Goal: Task Accomplishment & Management: Manage account settings

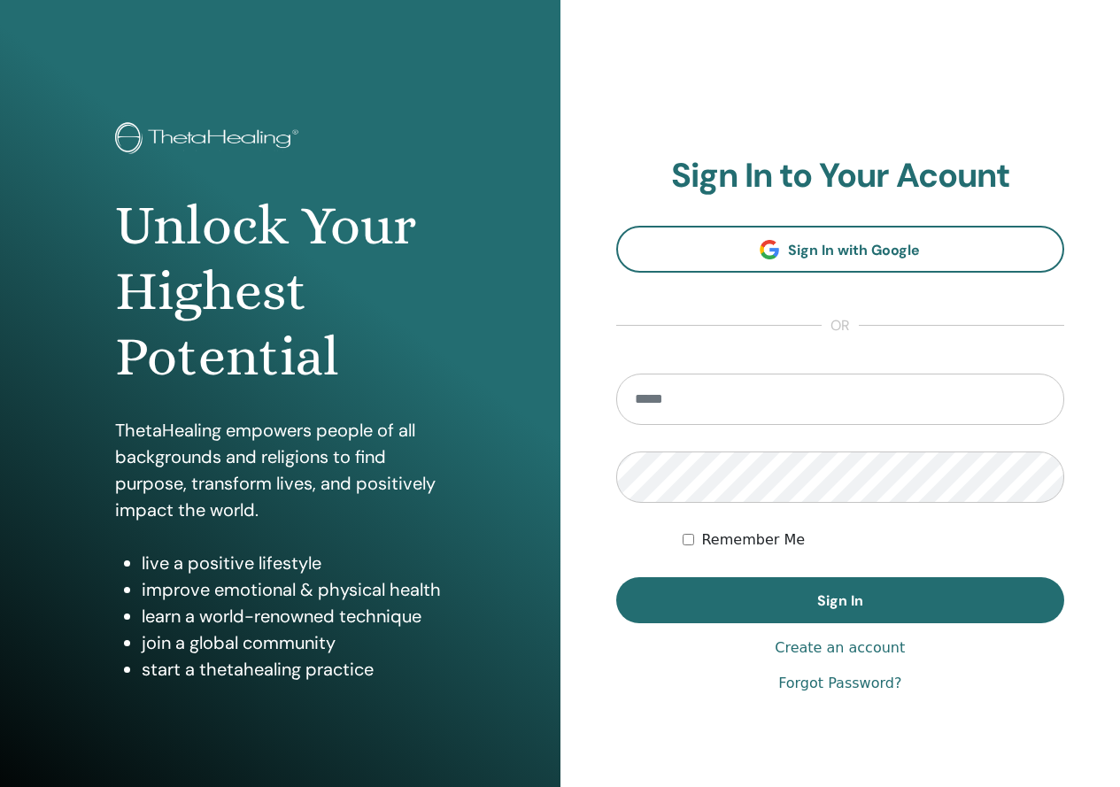
click at [831, 386] on input "email" at bounding box center [840, 399] width 449 height 51
type input "**********"
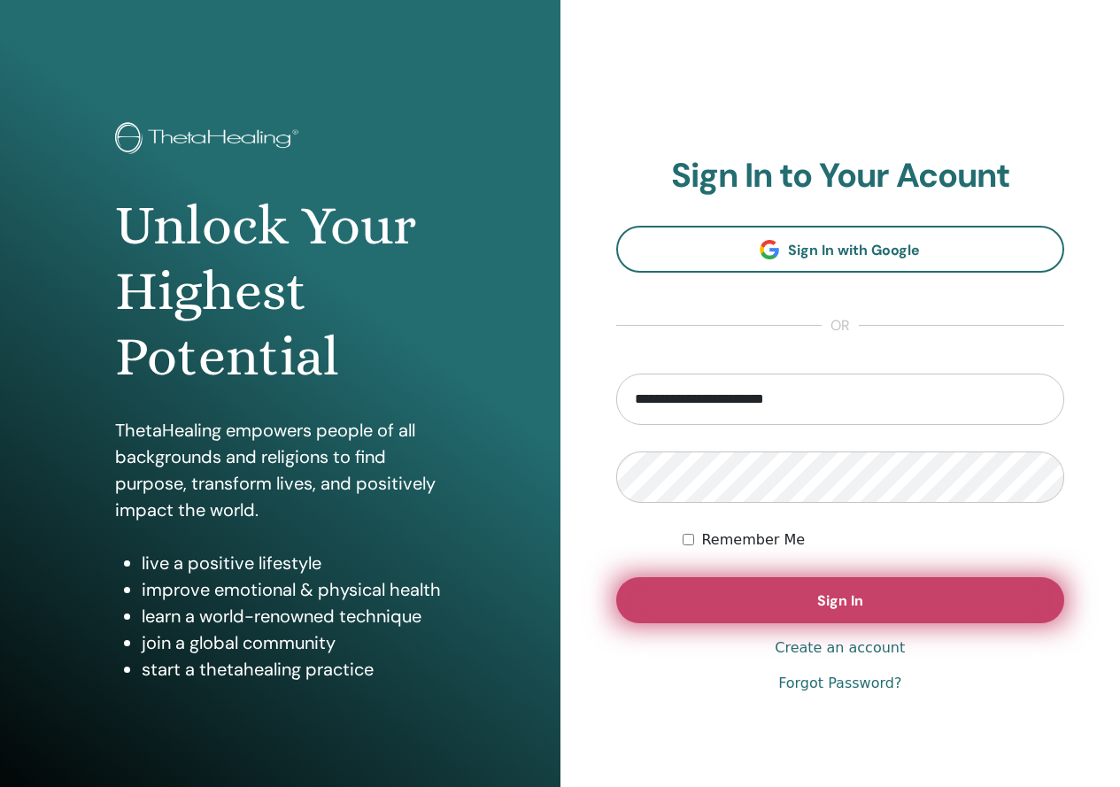
click at [863, 593] on button "Sign In" at bounding box center [840, 600] width 449 height 46
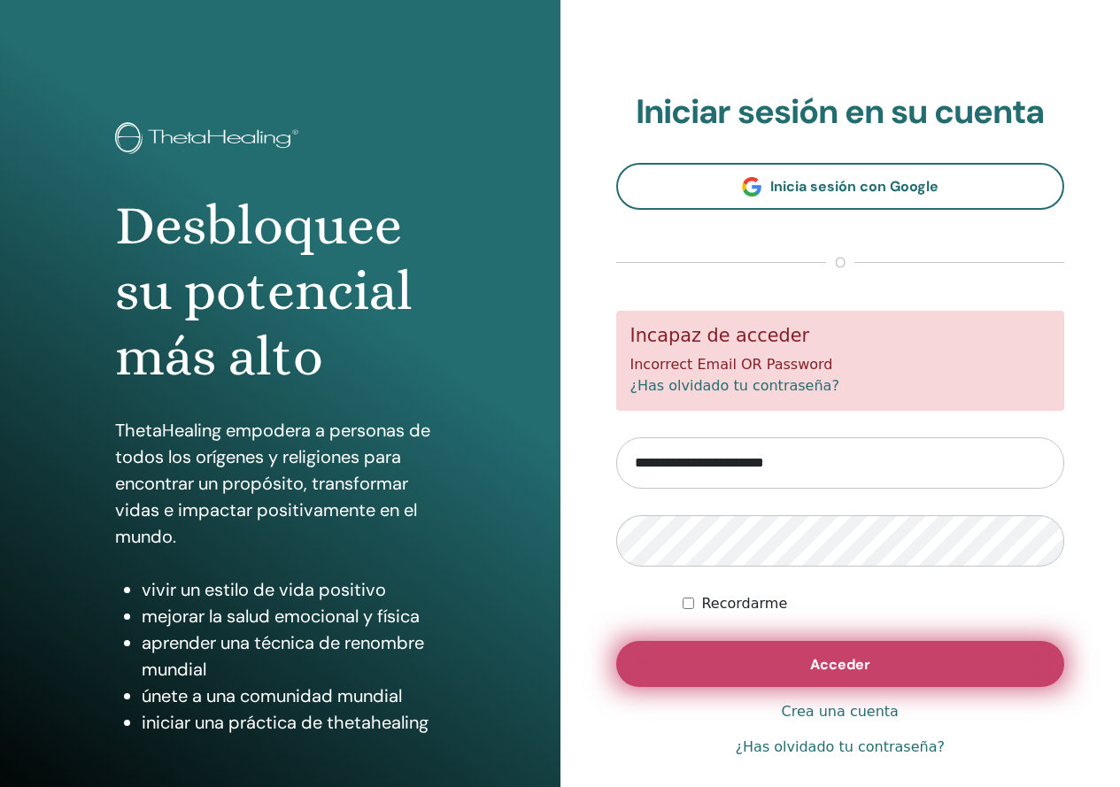
click at [810, 663] on span "Acceder" at bounding box center [840, 664] width 60 height 19
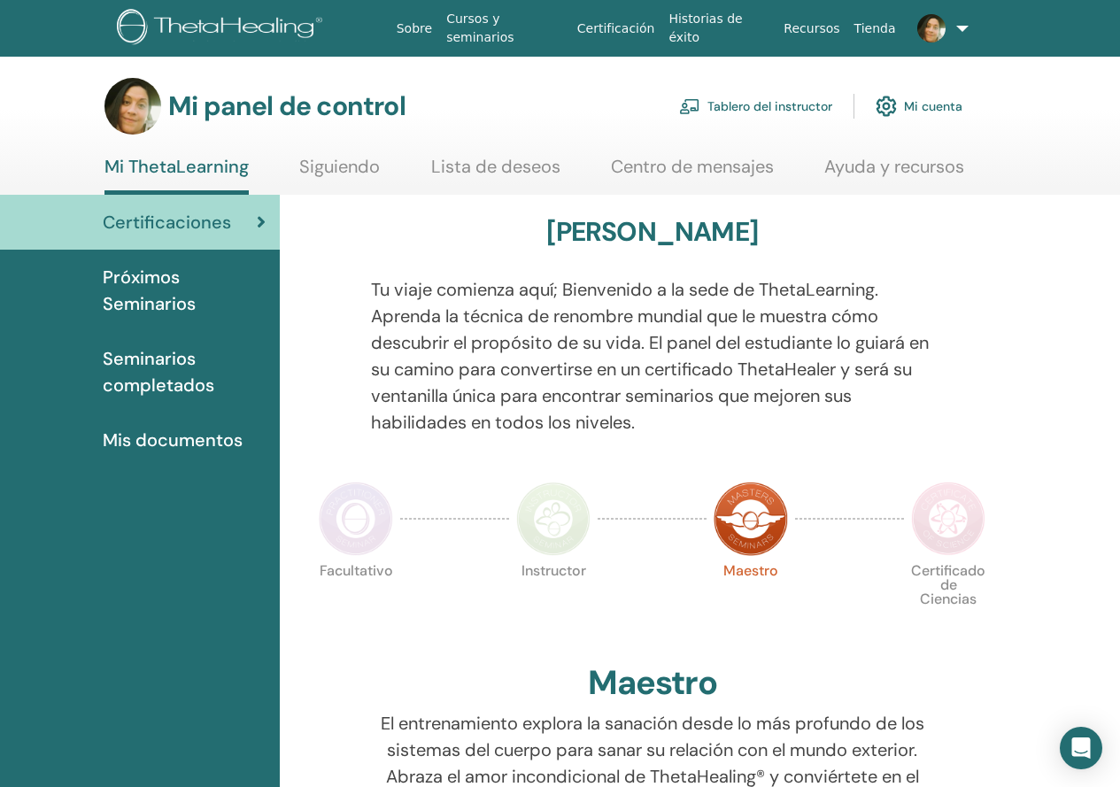
click at [752, 110] on font "Tablero del instructor" at bounding box center [769, 107] width 125 height 16
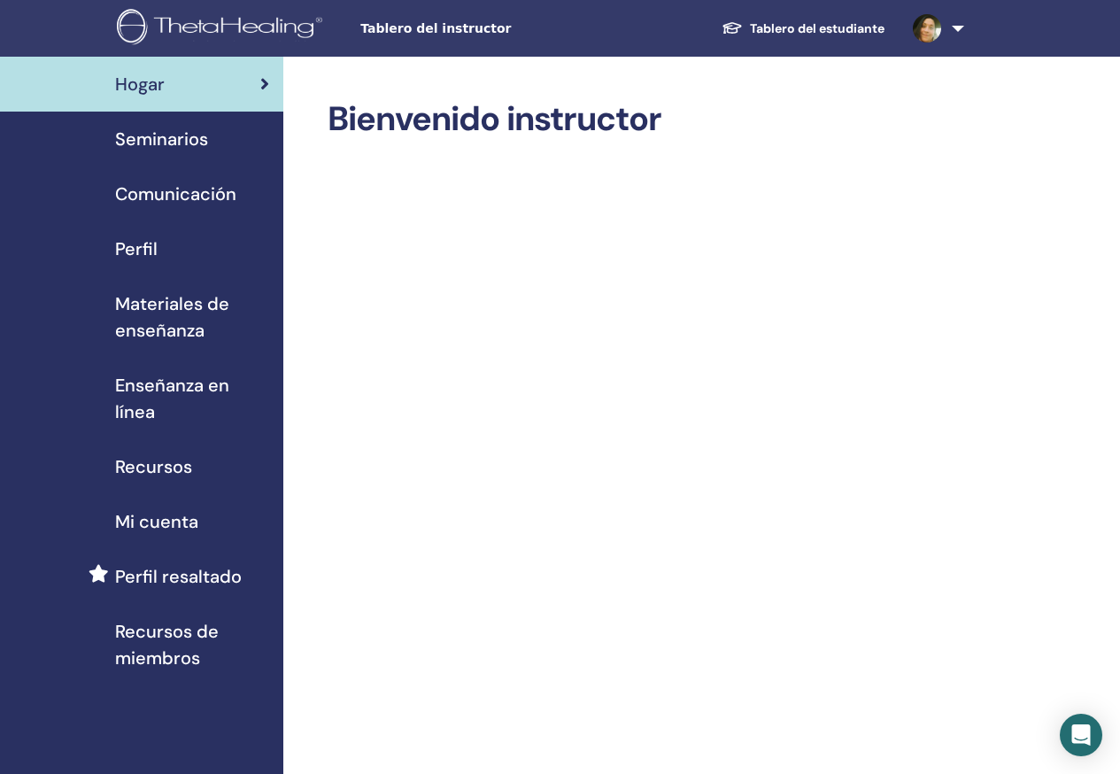
click at [203, 147] on span "Seminarios" at bounding box center [161, 139] width 93 height 27
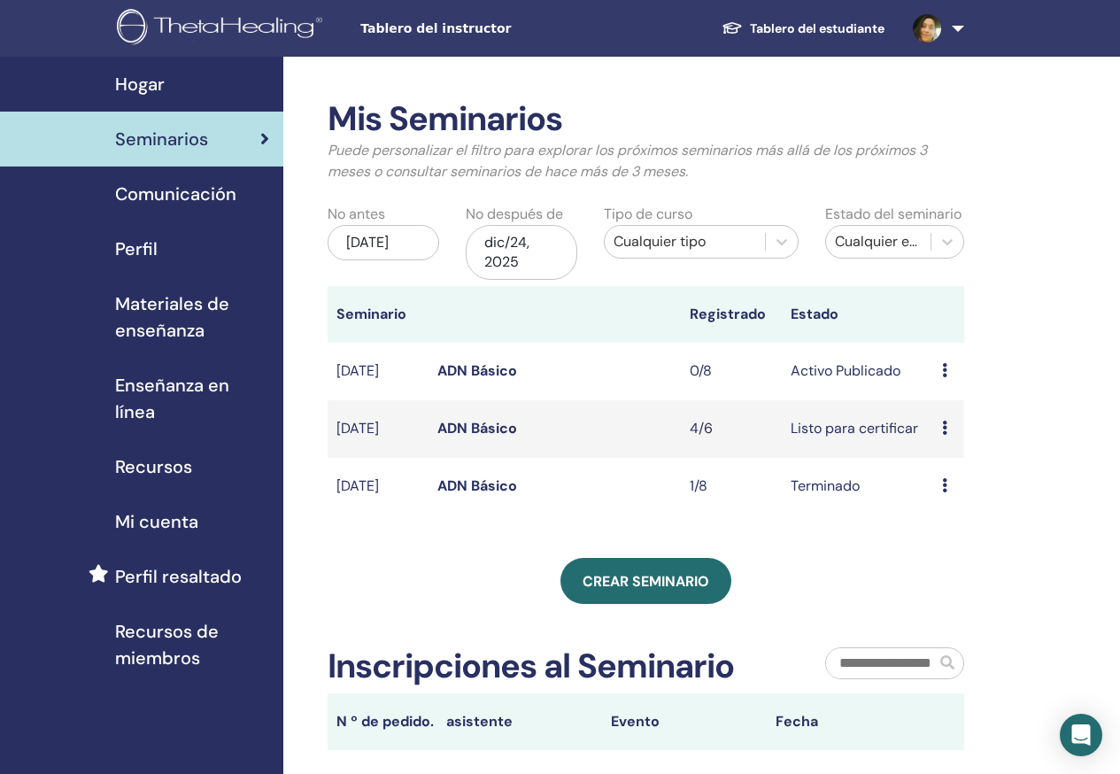
click at [174, 196] on span "Comunicación" at bounding box center [175, 194] width 121 height 27
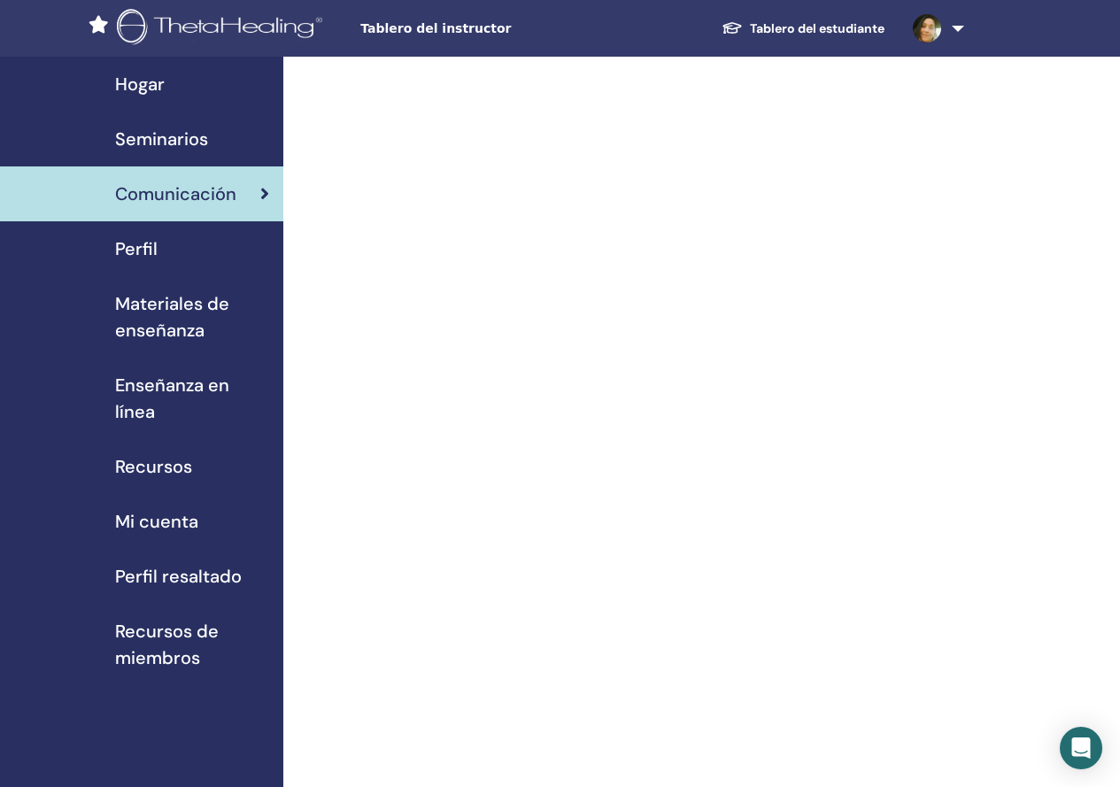
click at [151, 262] on link "Perfil" at bounding box center [141, 248] width 283 height 55
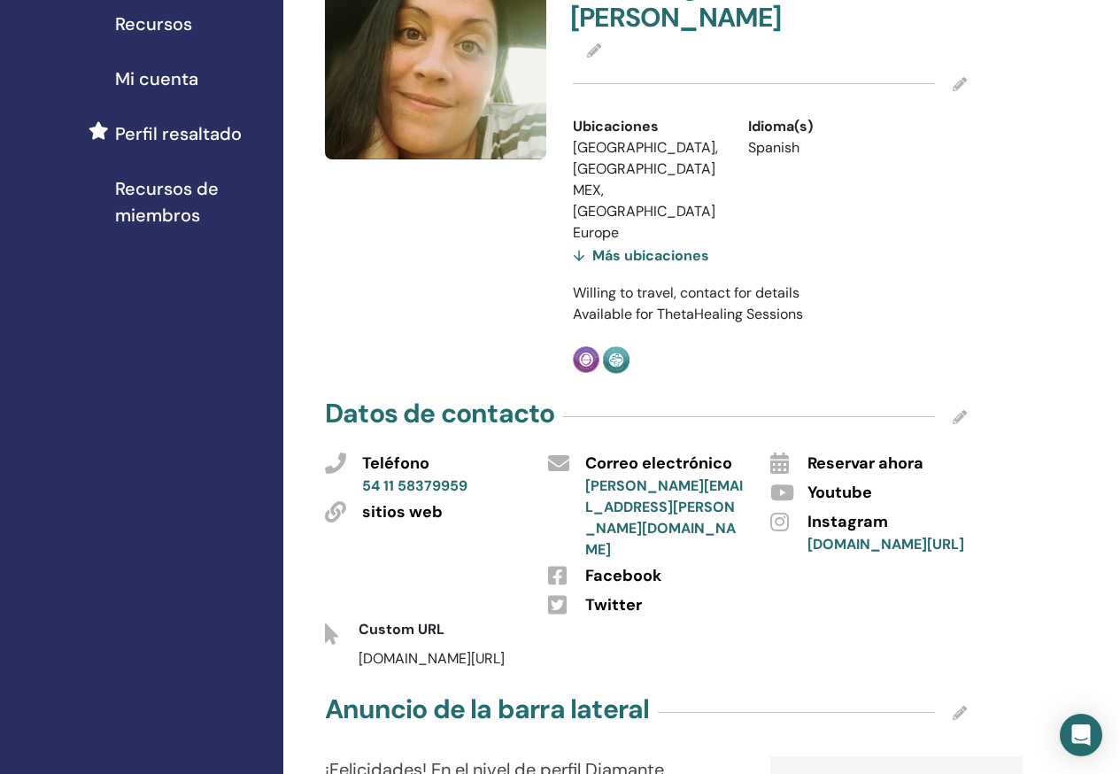
scroll to position [177, 0]
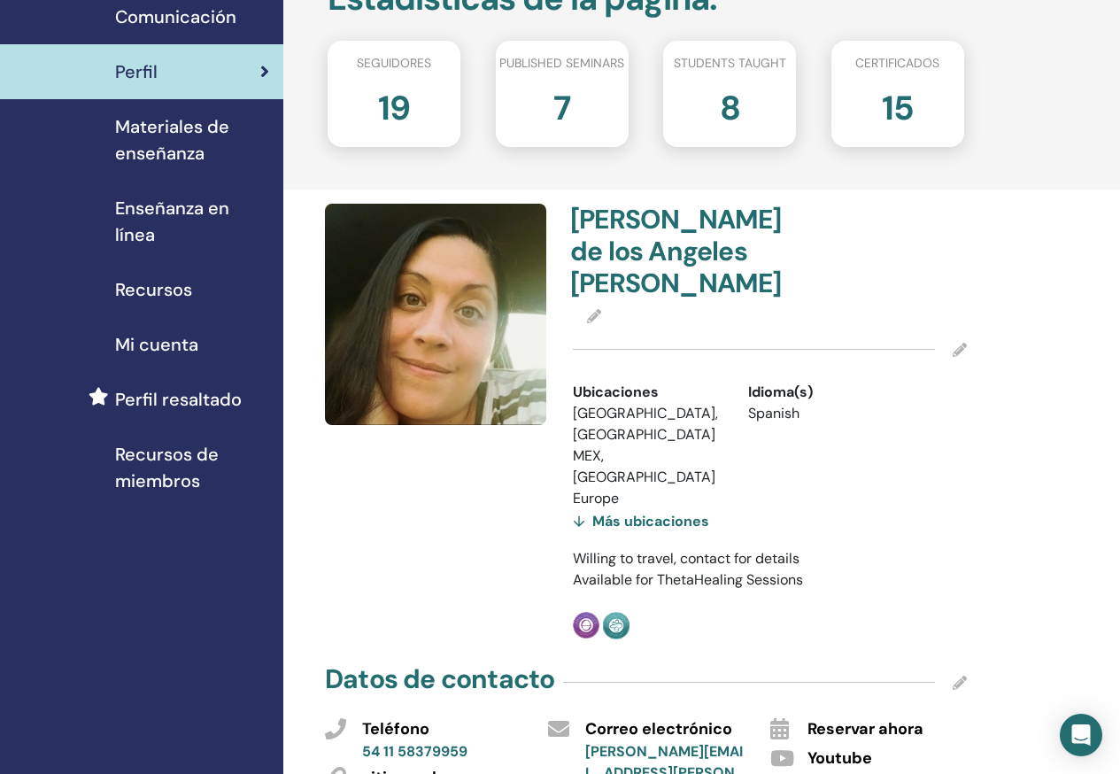
click at [579, 509] on div "Más ubicaciones" at bounding box center [641, 521] width 136 height 25
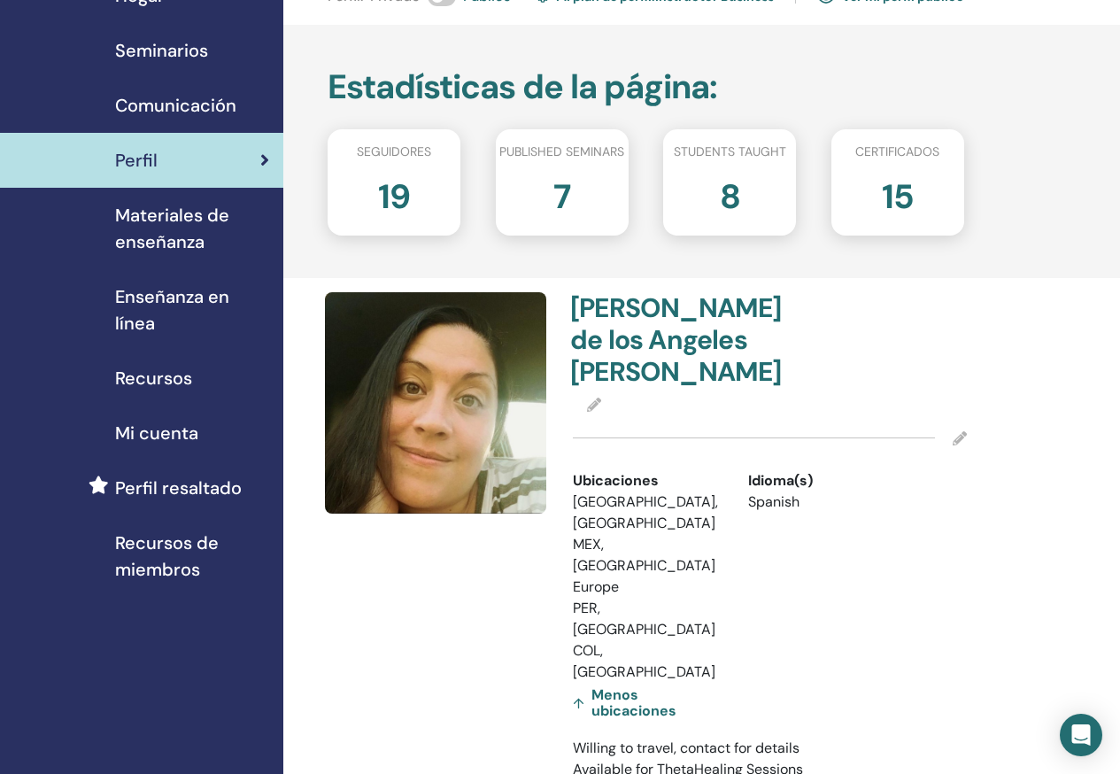
scroll to position [0, 0]
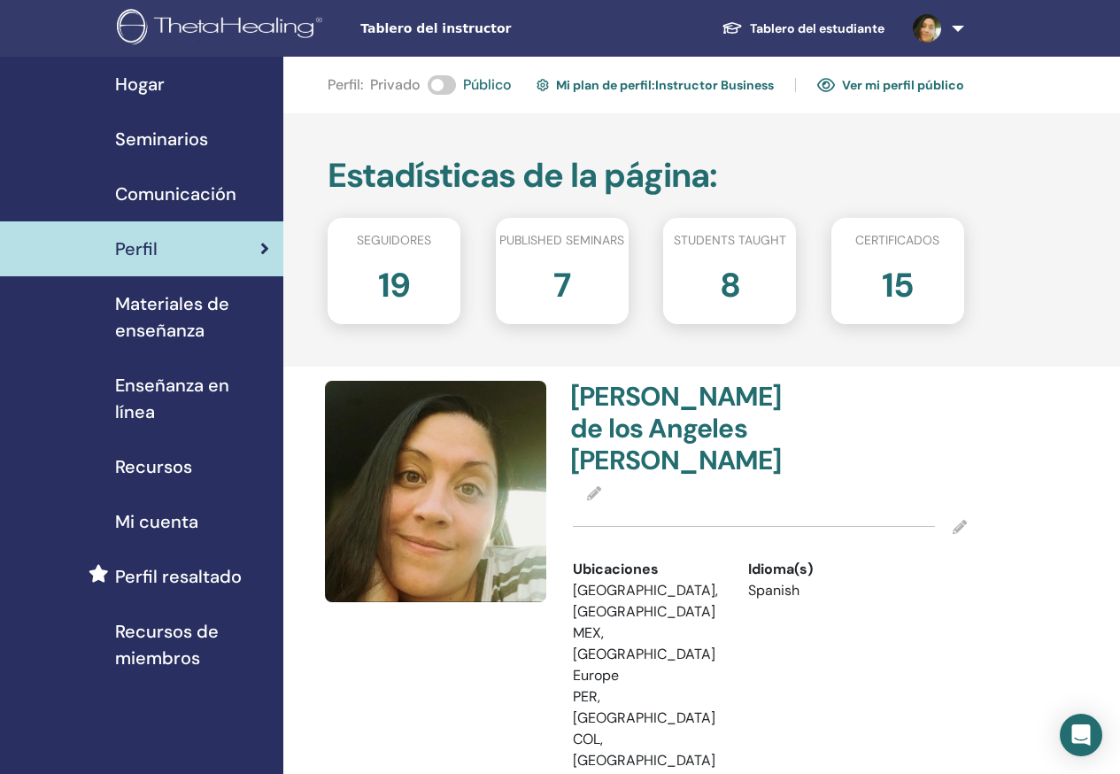
click at [947, 44] on link at bounding box center [934, 28] width 73 height 57
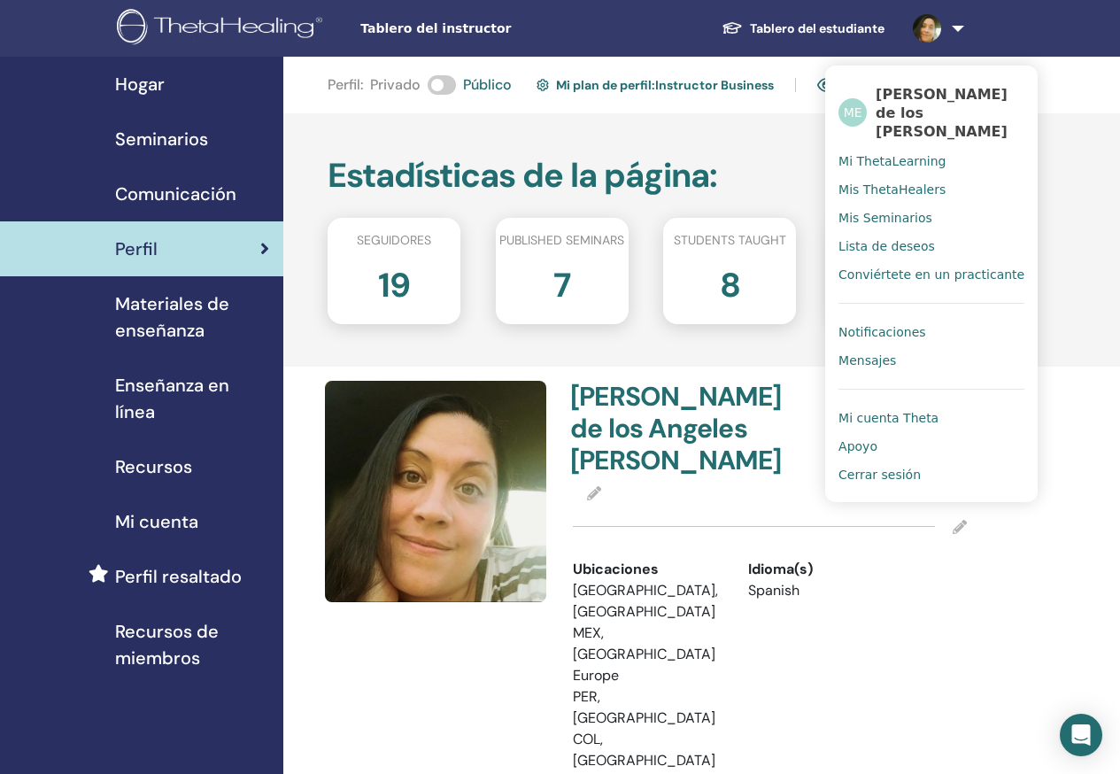
click at [891, 473] on span "Cerrar sesión" at bounding box center [879, 475] width 82 height 16
